Goal: Information Seeking & Learning: Learn about a topic

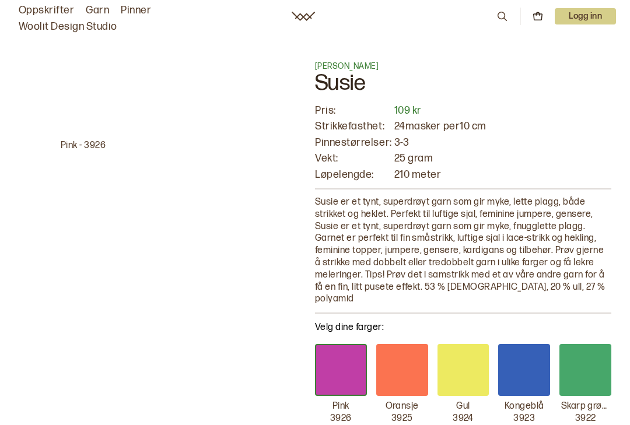
click at [55, 10] on link "Oppskrifter" at bounding box center [46, 10] width 55 height 16
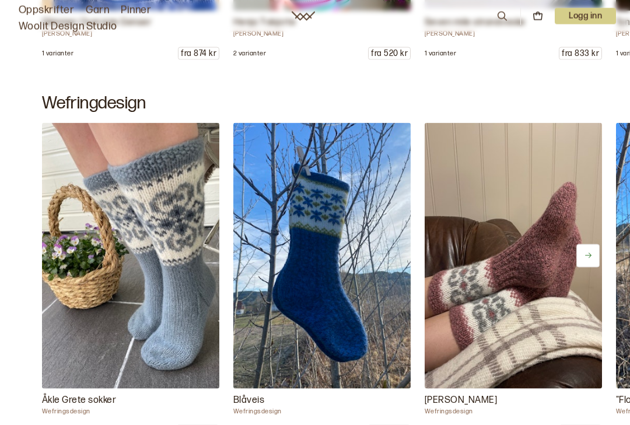
scroll to position [809, 0]
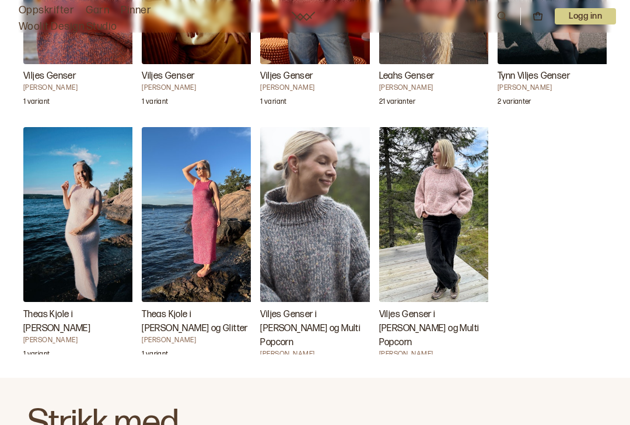
scroll to position [1788, 0]
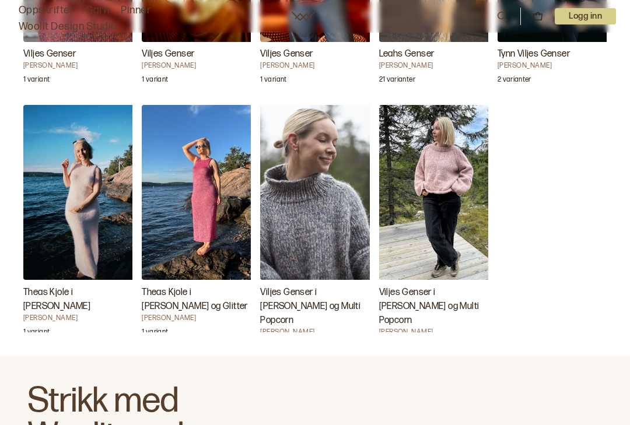
click at [457, 170] on img "Viljes Genser i Alice og Multi Popcorn" at bounding box center [437, 192] width 117 height 175
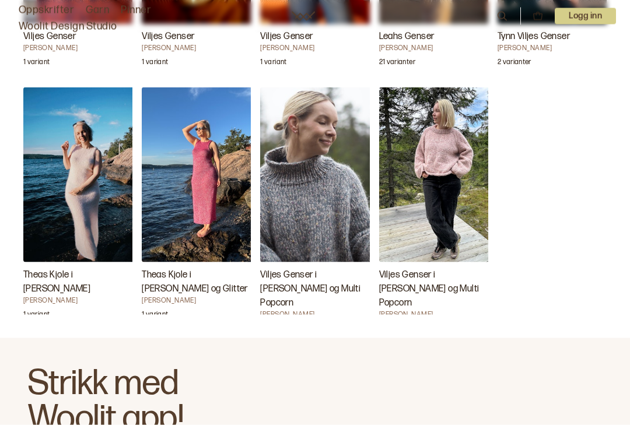
scroll to position [1807, 0]
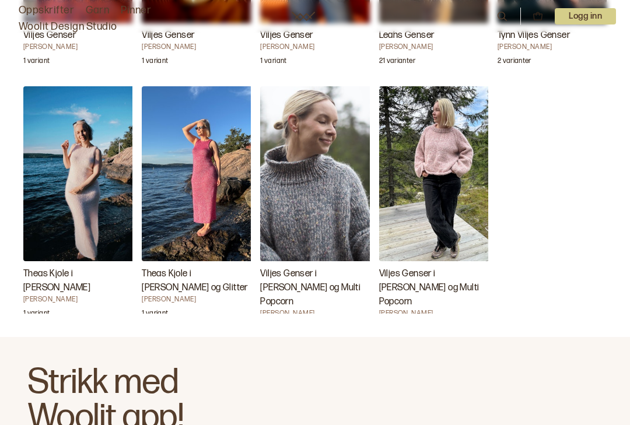
click at [93, 222] on img "Theas Kjole i Susie" at bounding box center [81, 173] width 117 height 175
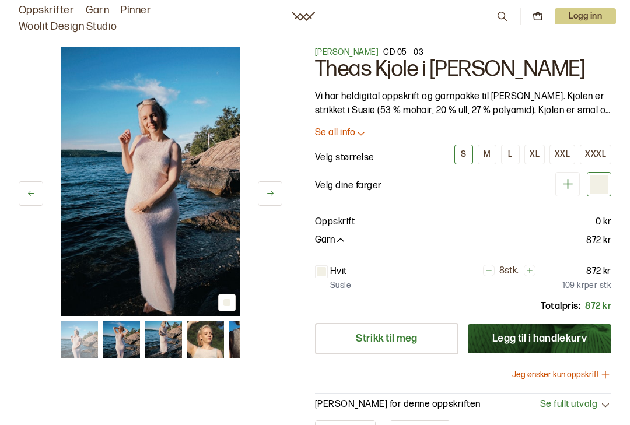
click at [219, 323] on img at bounding box center [205, 339] width 37 height 37
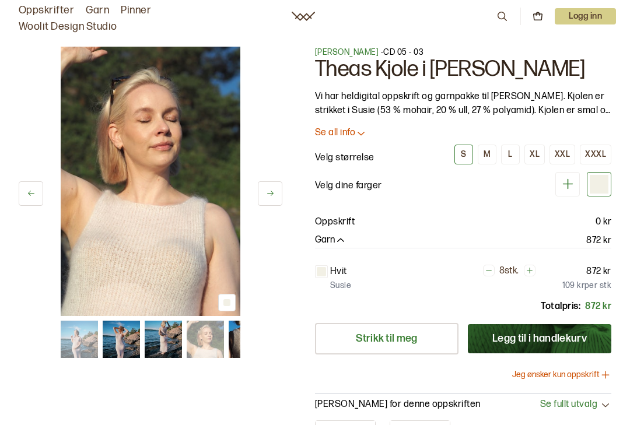
click at [576, 103] on p "Vi har heldigital oppskrift og garnpakke til Theas Kjole. Kjolen er strikket i …" at bounding box center [463, 104] width 296 height 28
click at [357, 131] on icon at bounding box center [361, 133] width 12 height 12
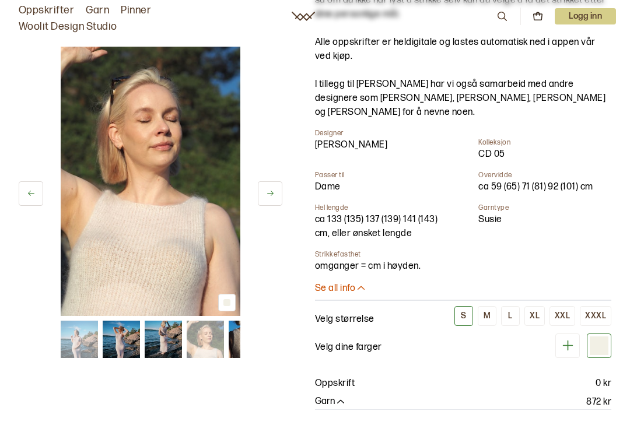
scroll to position [239, 0]
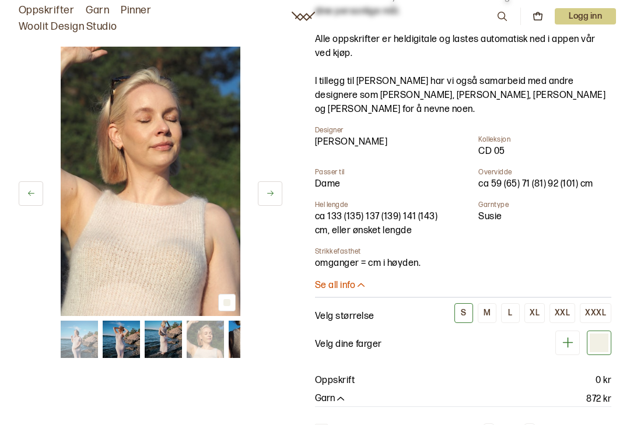
click at [360, 282] on icon at bounding box center [361, 286] width 12 height 12
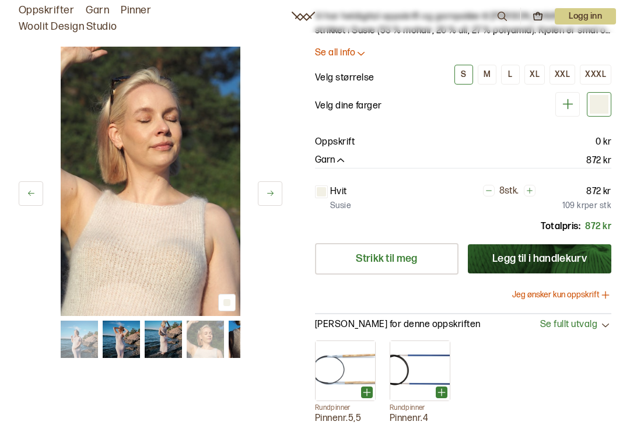
scroll to position [0, 0]
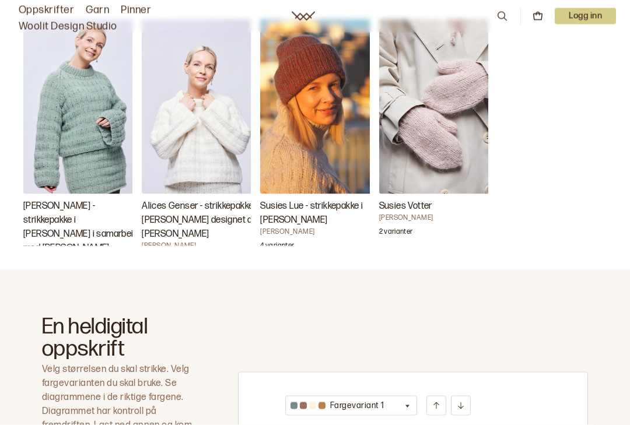
scroll to position [384, 0]
click at [289, 241] on p "4 varianter" at bounding box center [277, 247] width 34 height 12
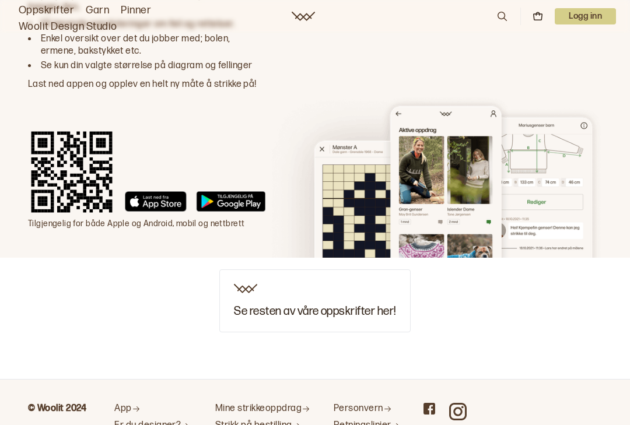
scroll to position [2310, 0]
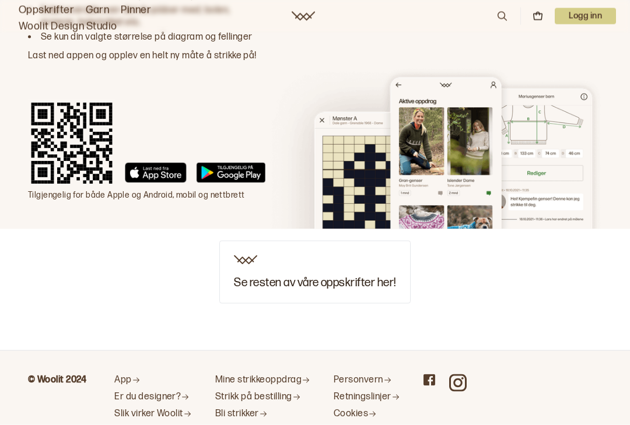
click at [338, 276] on h3 "Se resten av våre oppskrifter her!" at bounding box center [315, 282] width 162 height 13
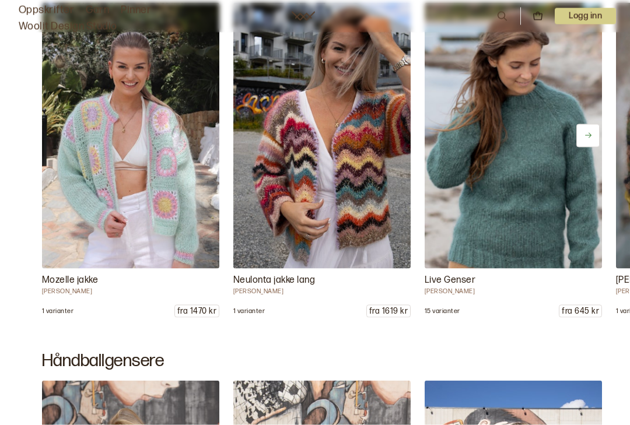
scroll to position [8096, 0]
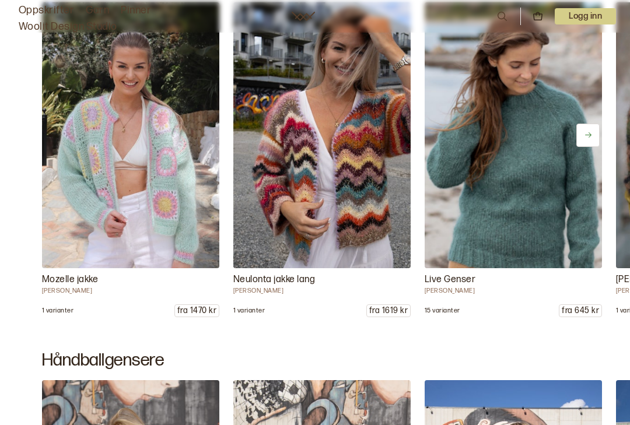
click at [544, 127] on img at bounding box center [513, 135] width 177 height 266
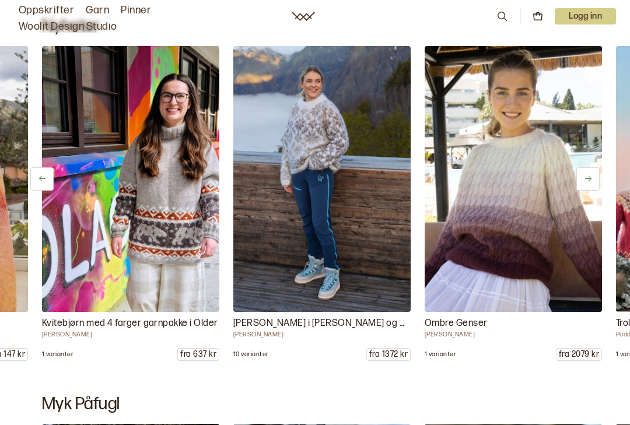
scroll to position [0, 1339]
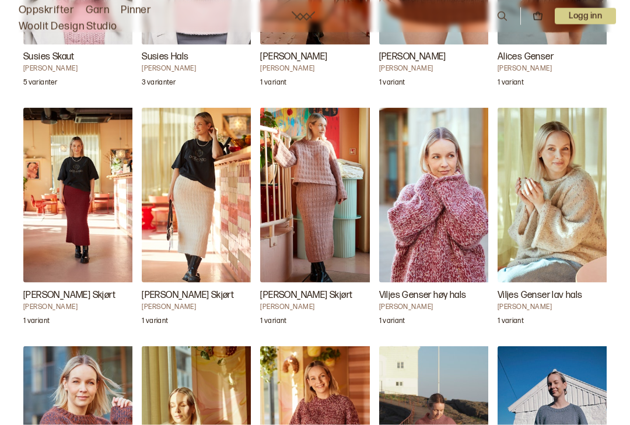
scroll to position [1347, 0]
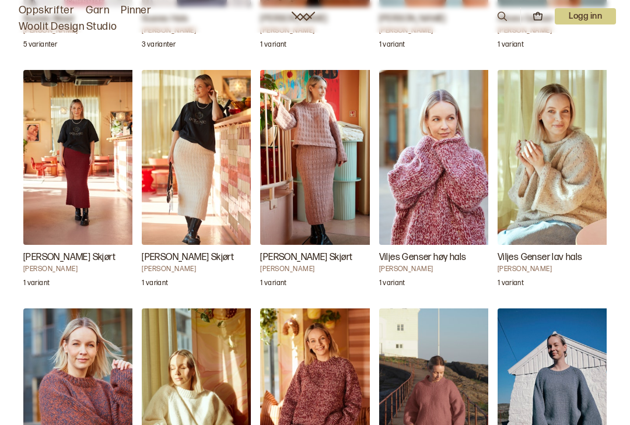
click at [580, 168] on img "Viljes Genser lav hals" at bounding box center [556, 157] width 117 height 175
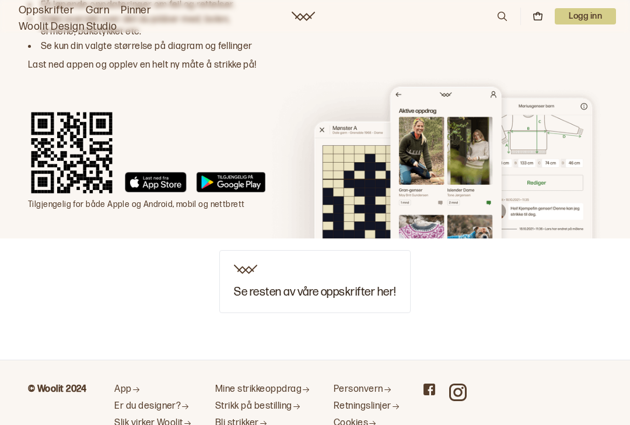
scroll to position [2333, 0]
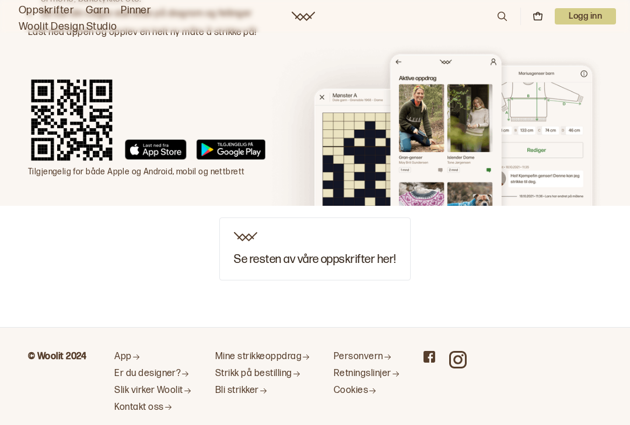
click at [369, 253] on h3 "Se resten av våre oppskrifter her!" at bounding box center [315, 259] width 162 height 13
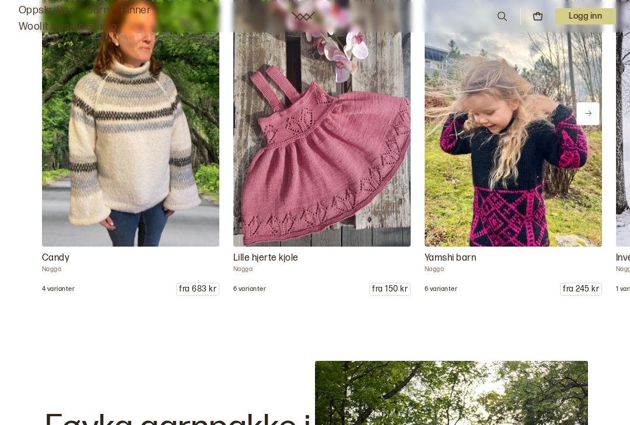
scroll to position [6655, 0]
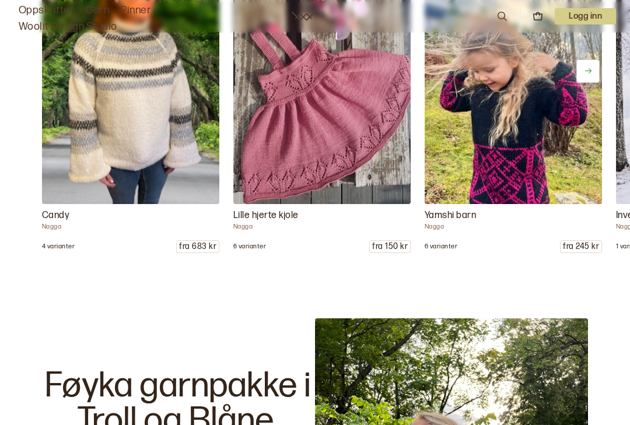
click at [116, 80] on img at bounding box center [130, 71] width 177 height 266
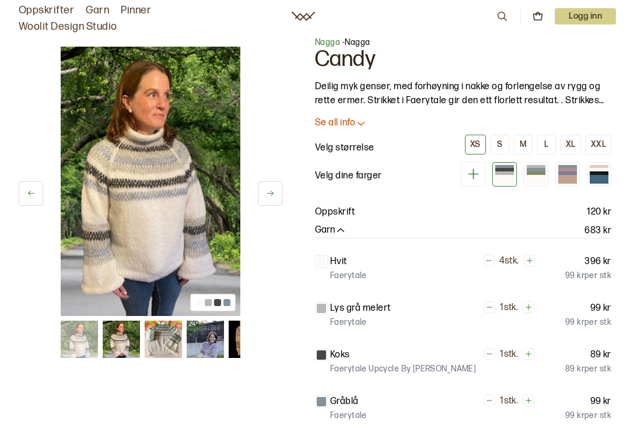
scroll to position [19, 0]
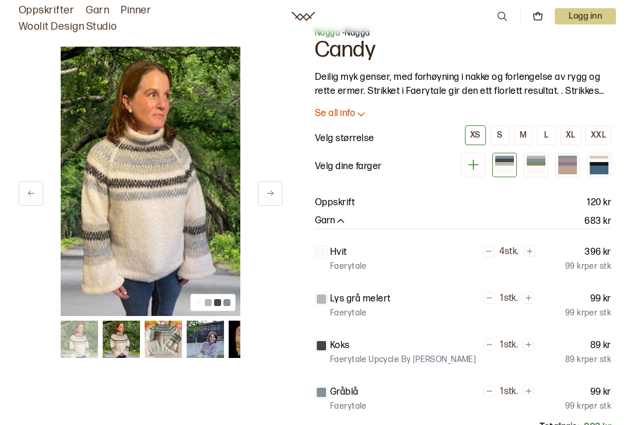
click at [170, 335] on img at bounding box center [163, 339] width 37 height 37
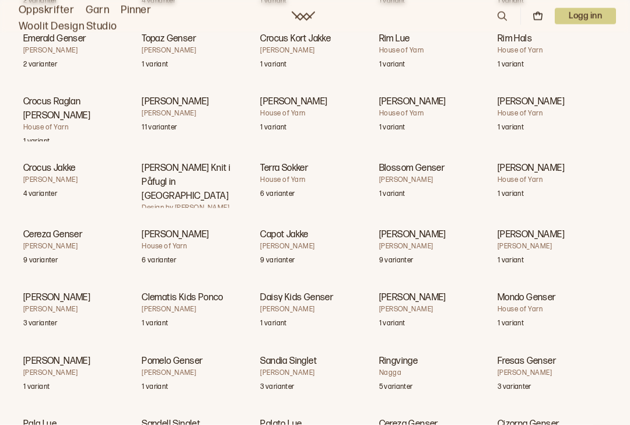
scroll to position [2906, 0]
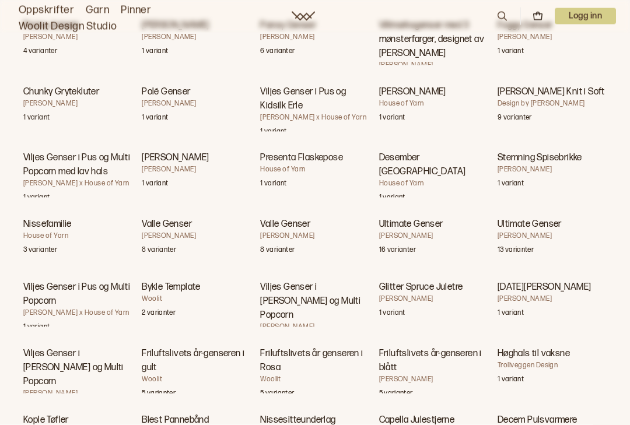
scroll to position [5148, 0]
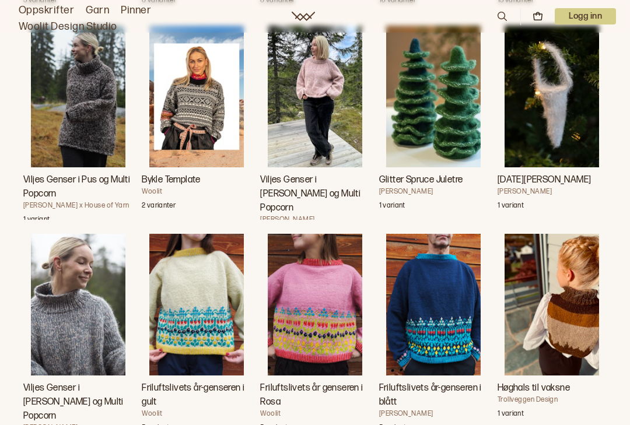
scroll to position [8786, 0]
